Goal: Navigation & Orientation: Find specific page/section

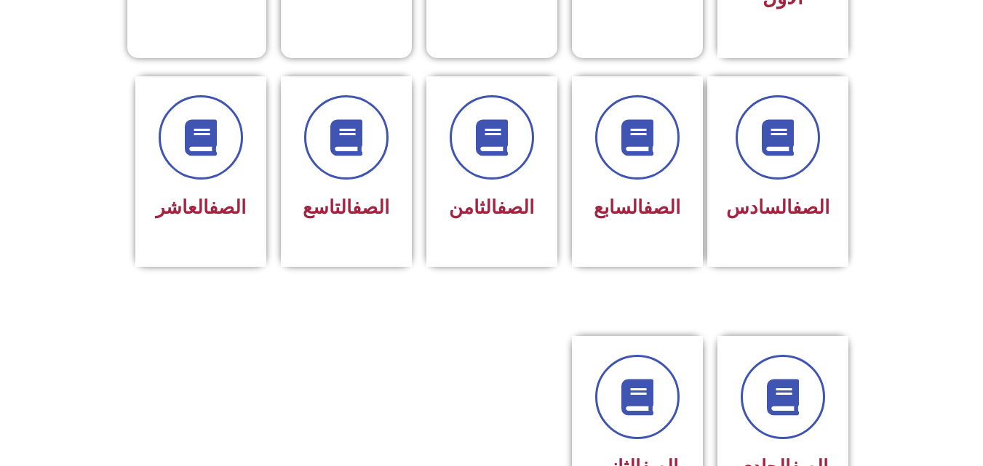
scroll to position [569, 0]
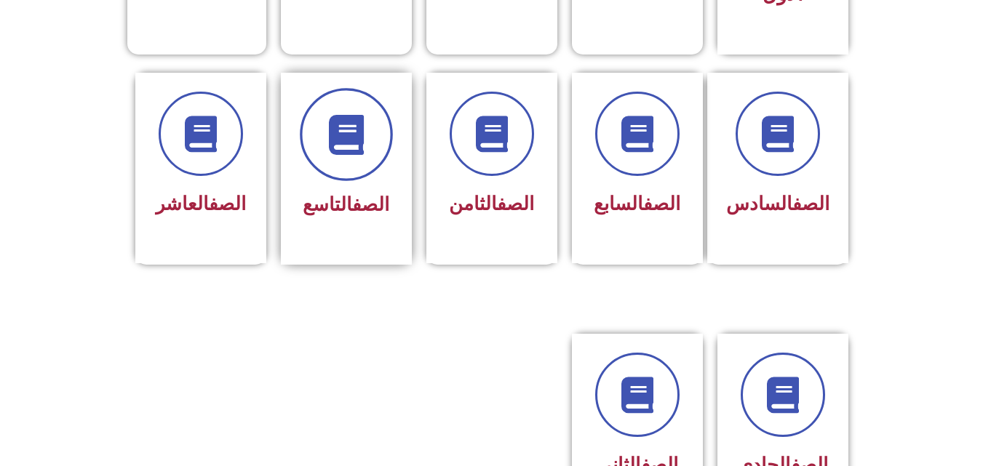
click at [345, 122] on icon at bounding box center [346, 134] width 40 height 40
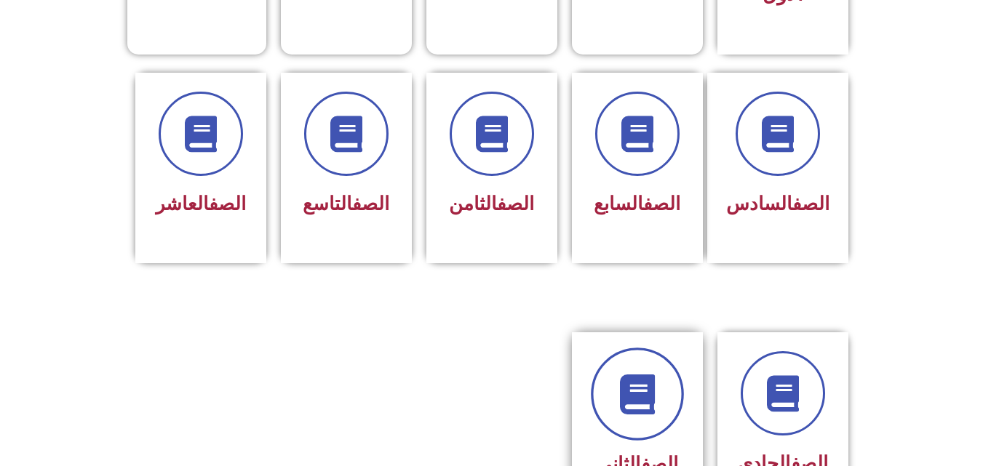
click at [644, 375] on icon at bounding box center [637, 395] width 40 height 40
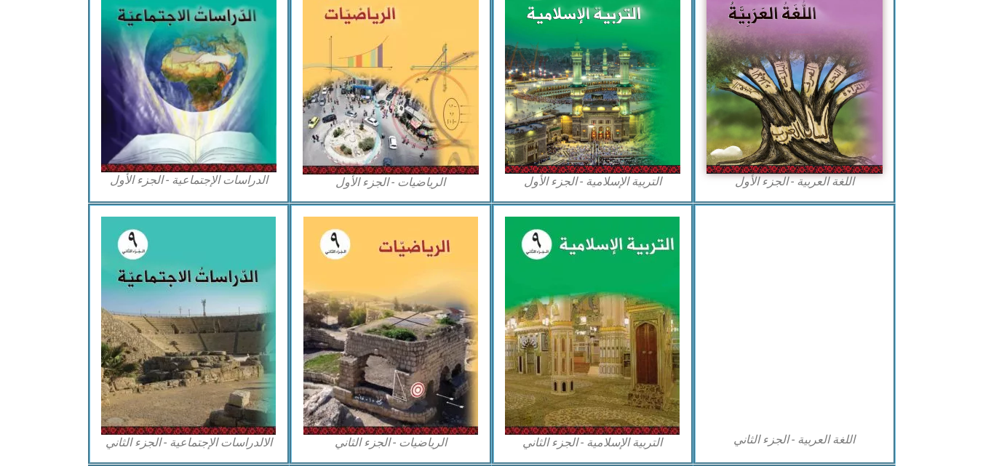
scroll to position [510, 0]
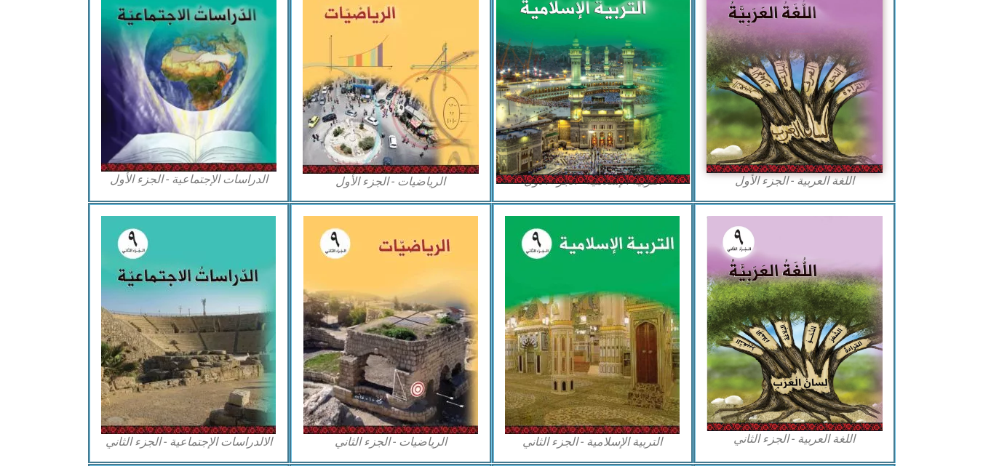
click at [580, 133] on img at bounding box center [591, 64] width 193 height 239
click at [574, 140] on img at bounding box center [591, 64] width 193 height 239
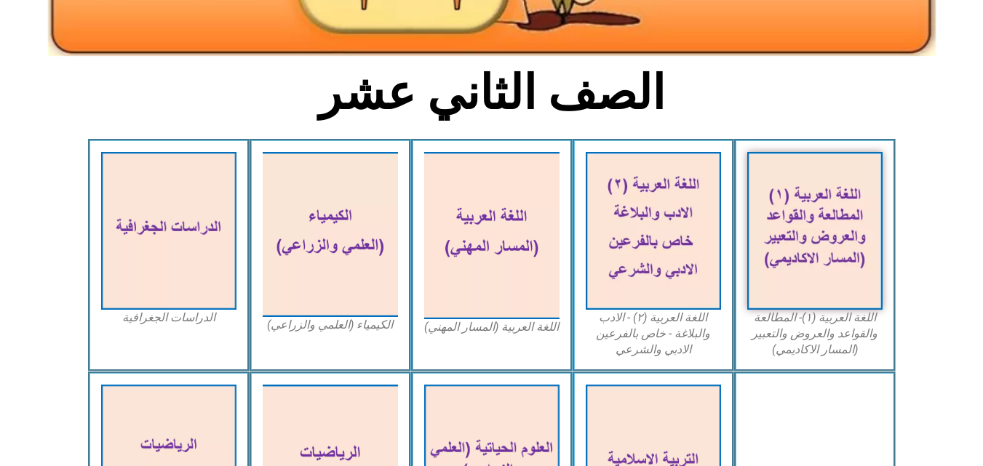
scroll to position [323, 0]
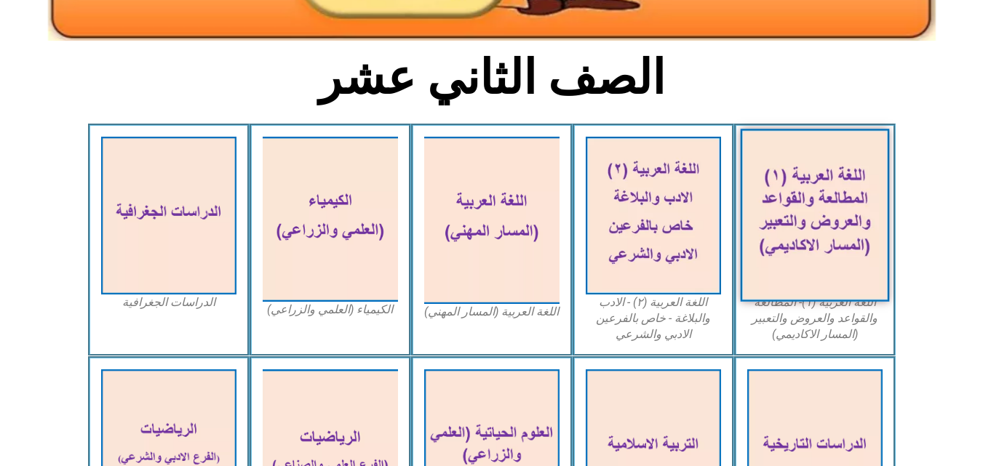
click at [815, 228] on img at bounding box center [814, 215] width 149 height 173
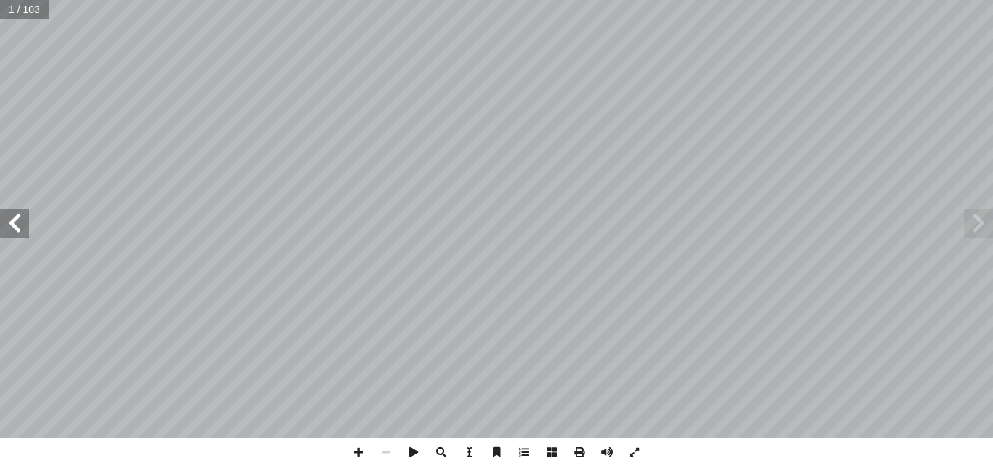
click at [15, 223] on span at bounding box center [14, 223] width 29 height 29
click at [17, 231] on span at bounding box center [14, 223] width 29 height 29
